Goal: Task Accomplishment & Management: Use online tool/utility

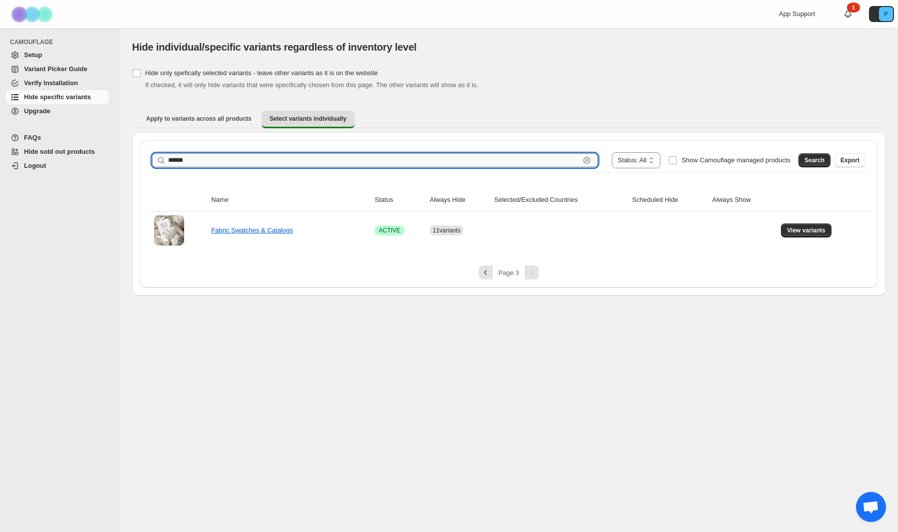
click at [197, 164] on input "******" at bounding box center [374, 160] width 412 height 14
drag, startPoint x: 195, startPoint y: 163, endPoint x: 168, endPoint y: 163, distance: 27.0
click at [168, 163] on input "******" at bounding box center [374, 160] width 412 height 14
type input "******"
click at [787, 160] on span "Show Camouflage managed products" at bounding box center [736, 160] width 109 height 8
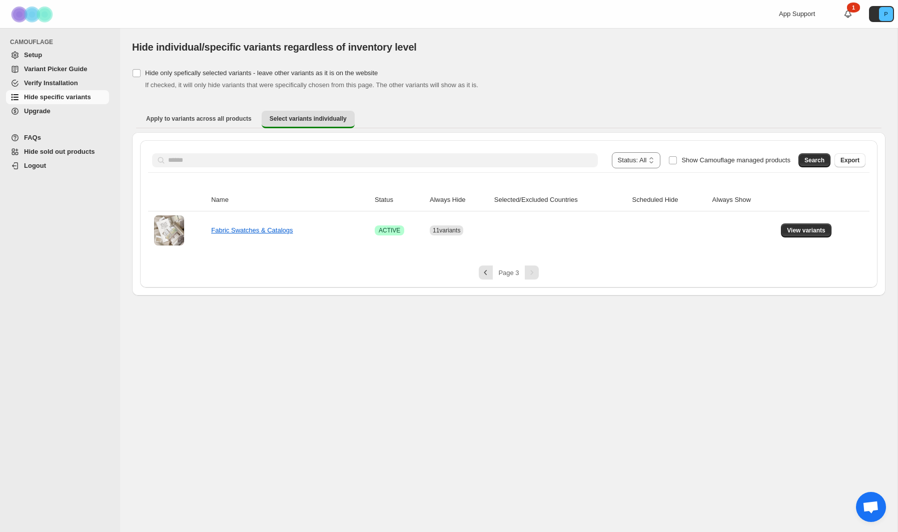
click at [799, 160] on button "Search" at bounding box center [815, 160] width 32 height 14
click at [698, 162] on span "Show Camouflage managed products" at bounding box center [736, 160] width 109 height 8
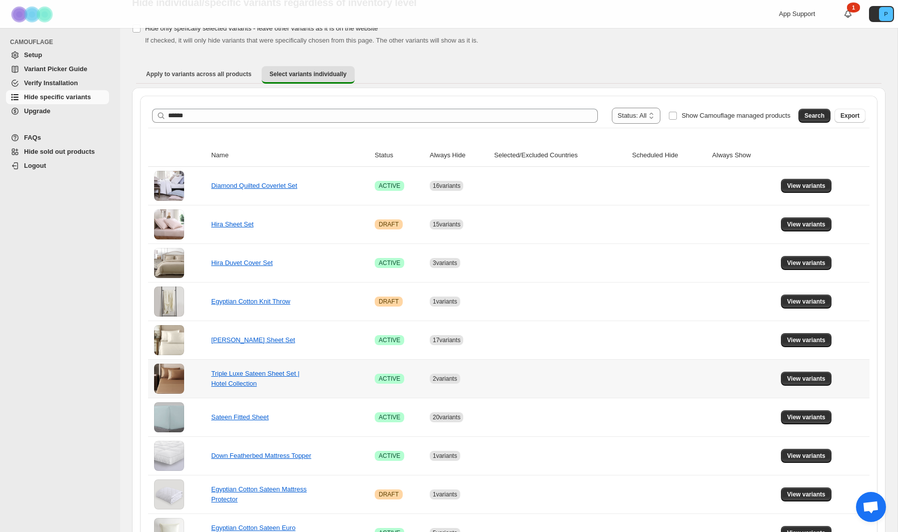
scroll to position [50, 0]
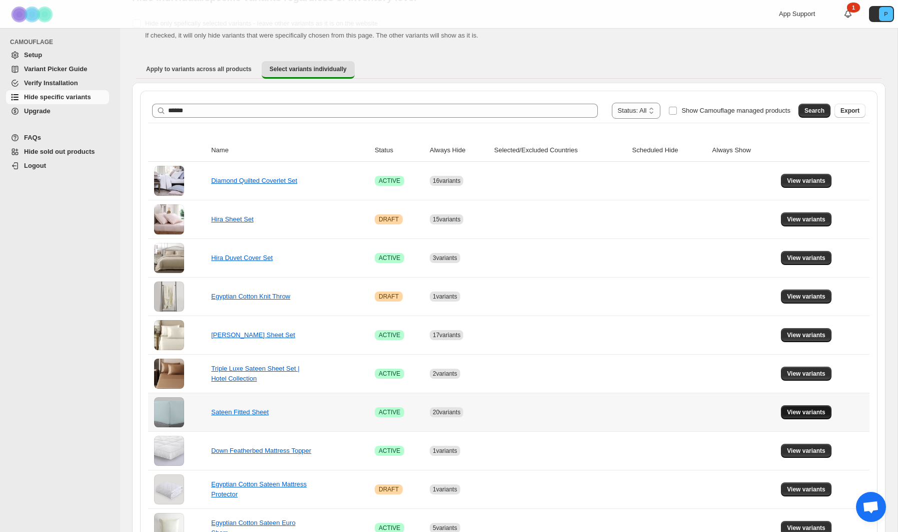
click at [827, 406] on button "View variants" at bounding box center [806, 412] width 51 height 14
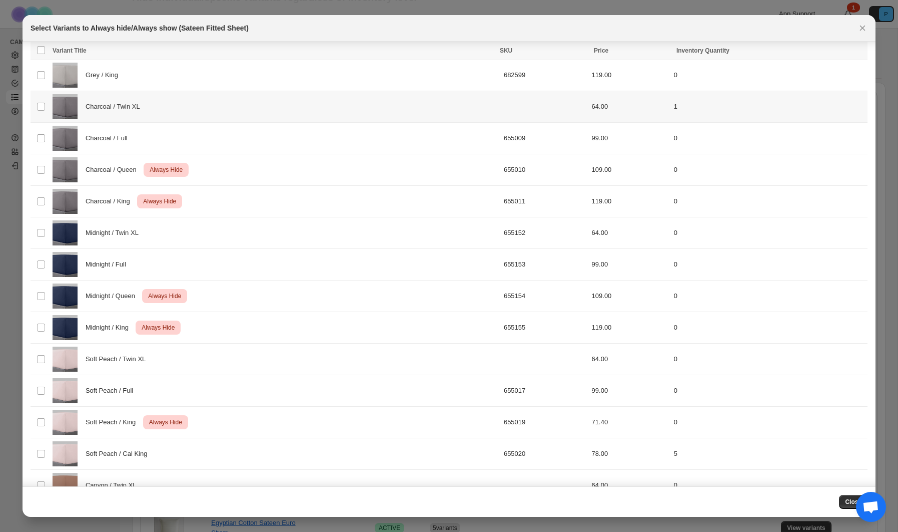
scroll to position [1092, 0]
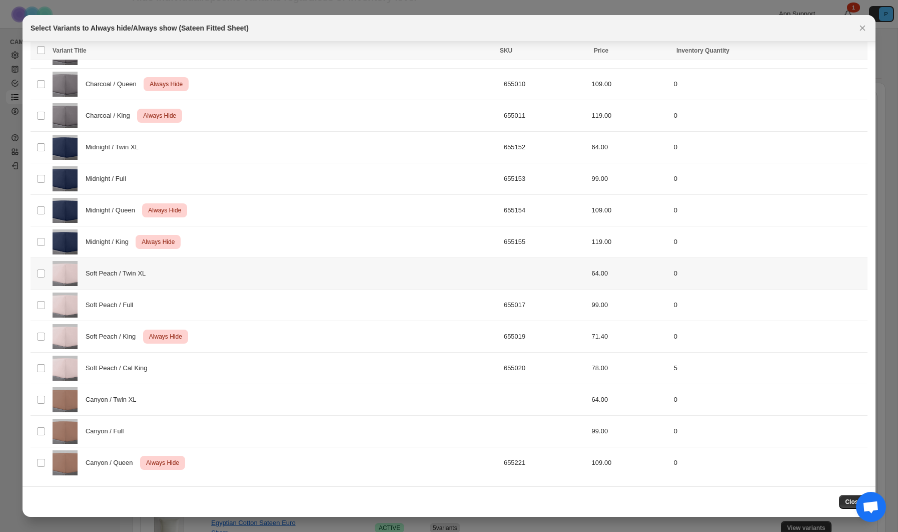
click at [387, 267] on div "Soft Peach / Twin XL" at bounding box center [275, 273] width 445 height 25
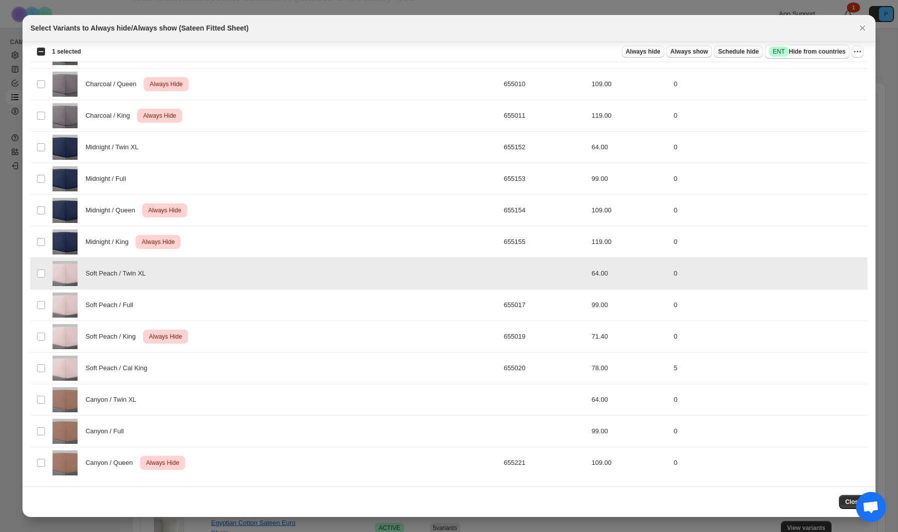
click at [386, 299] on div "Soft Peach / Full" at bounding box center [275, 304] width 445 height 25
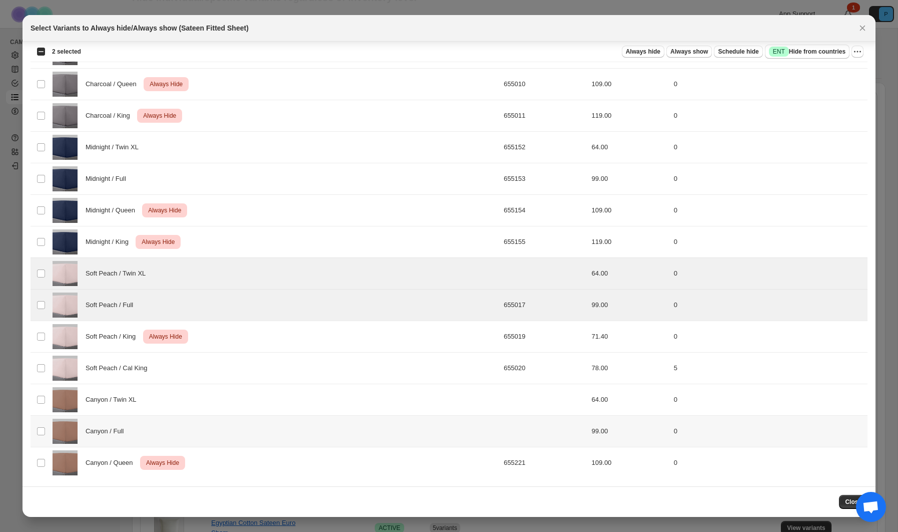
click at [421, 423] on div "Canyon / Full" at bounding box center [275, 430] width 445 height 25
click at [420, 402] on div "Canyon / Twin XL" at bounding box center [275, 399] width 445 height 25
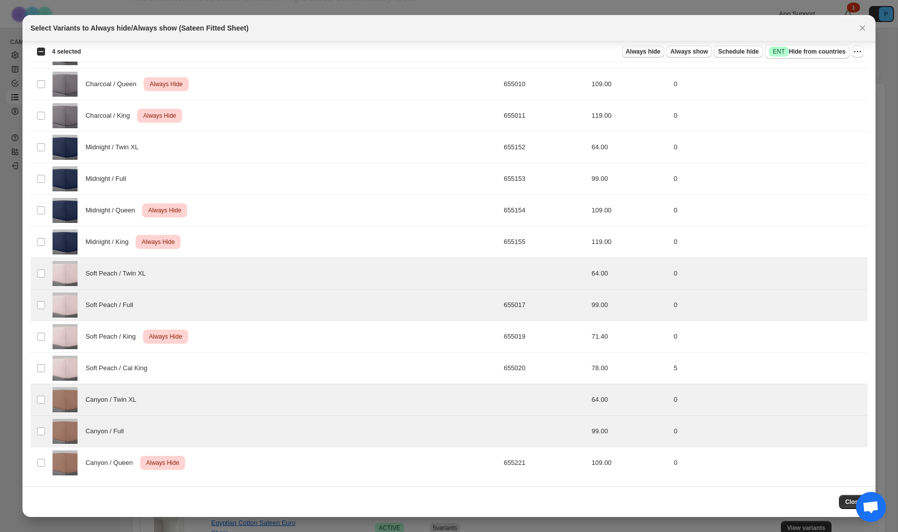
click at [641, 52] on span "Always hide" at bounding box center [643, 52] width 35 height 8
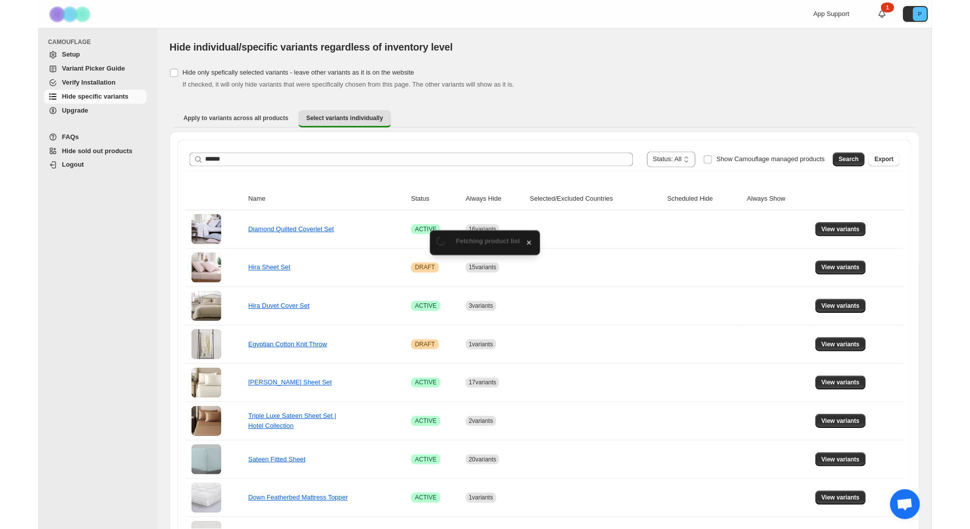
scroll to position [50, 0]
